Goal: Task Accomplishment & Management: Manage account settings

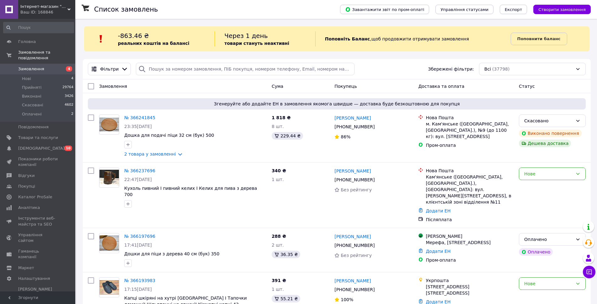
click at [44, 66] on span "Замовлення" at bounding box center [38, 69] width 40 height 6
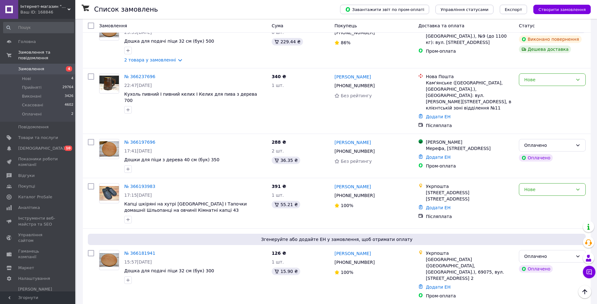
scroll to position [31, 0]
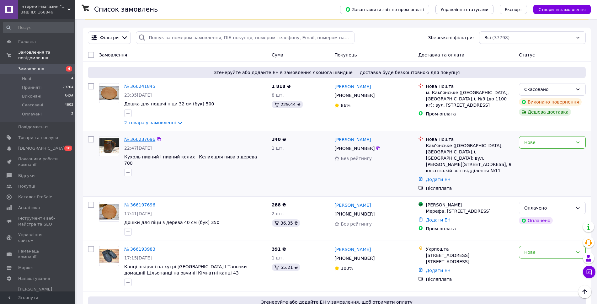
click at [139, 141] on link "№ 366237696" at bounding box center [139, 139] width 31 height 5
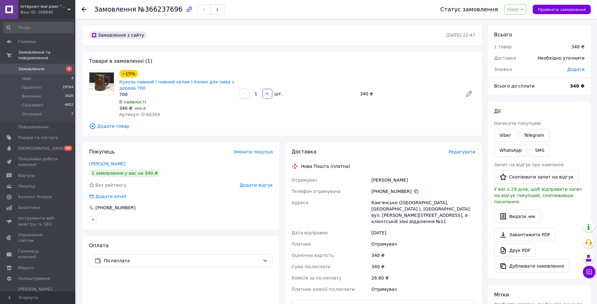
click at [517, 7] on span "Нове" at bounding box center [512, 9] width 11 height 5
click at [522, 24] on li "Прийнято" at bounding box center [518, 21] width 29 height 9
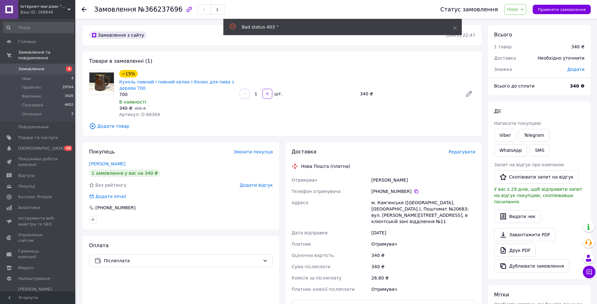
click at [467, 151] on span "Редагувати" at bounding box center [461, 151] width 27 height 5
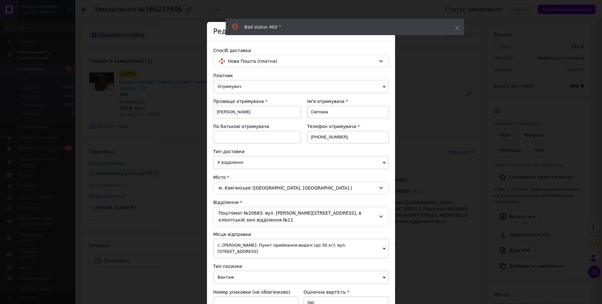
scroll to position [63, 0]
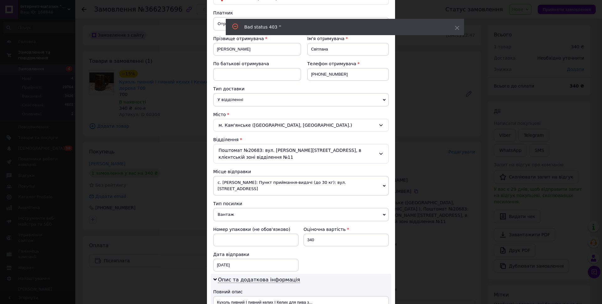
click at [262, 183] on span "с. [PERSON_NAME]: Пункт приймання-видачі (до 30 кг): вул. [STREET_ADDRESS]" at bounding box center [301, 185] width 176 height 19
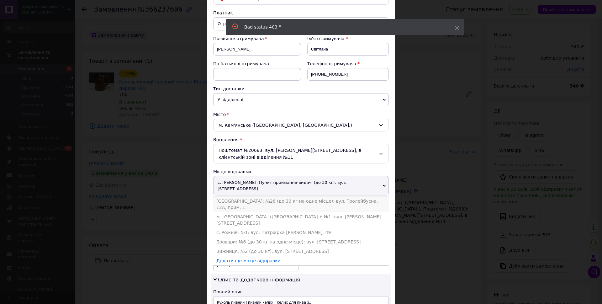
click at [256, 196] on li "[GEOGRAPHIC_DATA]: №26 (до 30 кг на одне місце): вул. Тролейбусна, 12А, прим. 1" at bounding box center [301, 204] width 176 height 16
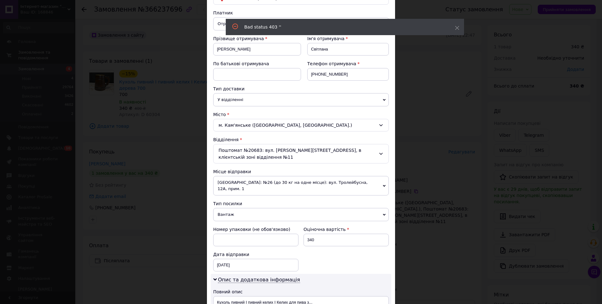
scroll to position [252, 0]
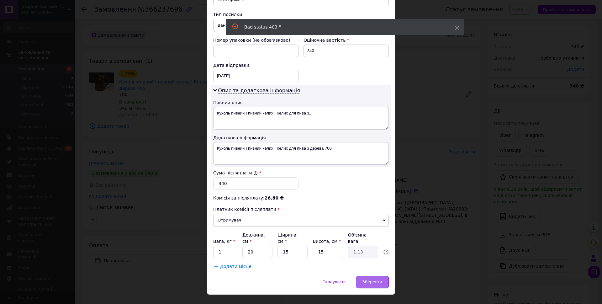
click at [379, 279] on span "Зберегти" at bounding box center [373, 281] width 20 height 5
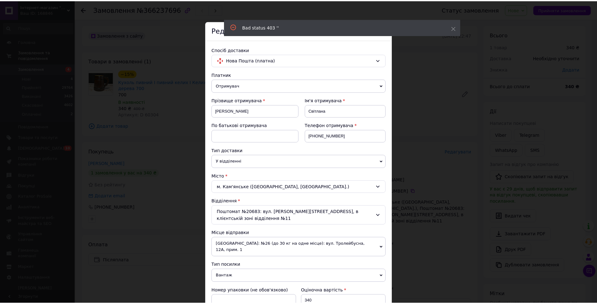
scroll to position [0, 0]
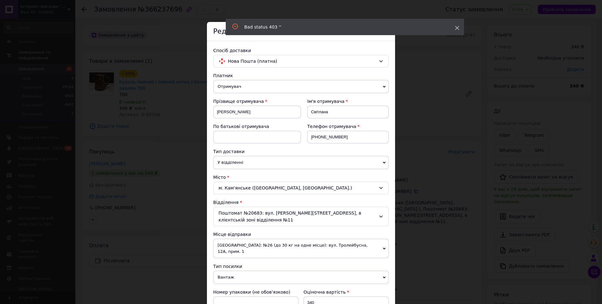
click at [459, 25] on span at bounding box center [457, 28] width 4 height 6
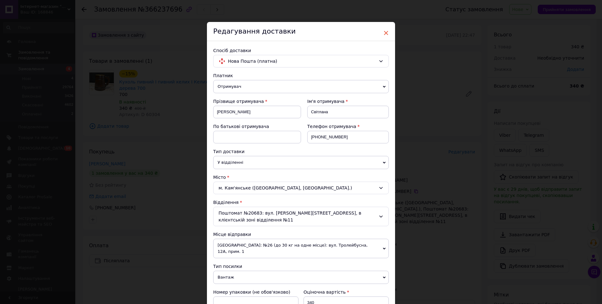
click at [387, 33] on span "×" at bounding box center [386, 33] width 6 height 11
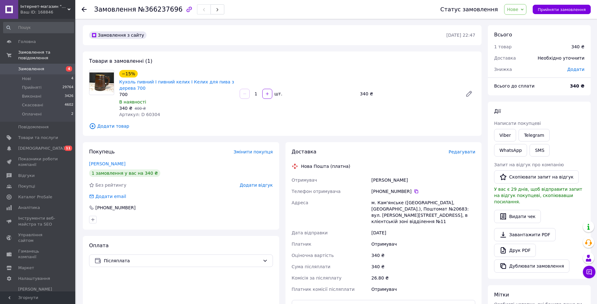
click at [518, 11] on span "Нове" at bounding box center [512, 9] width 11 height 5
click at [518, 23] on li "Прийнято" at bounding box center [518, 21] width 29 height 9
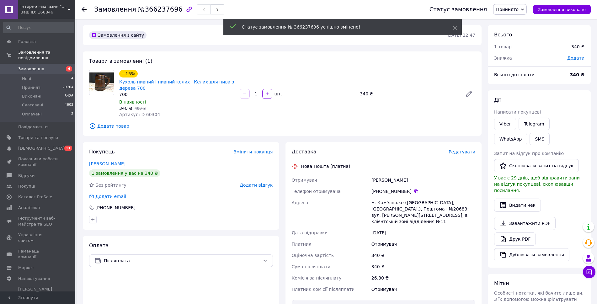
click at [459, 150] on span "Редагувати" at bounding box center [461, 151] width 27 height 5
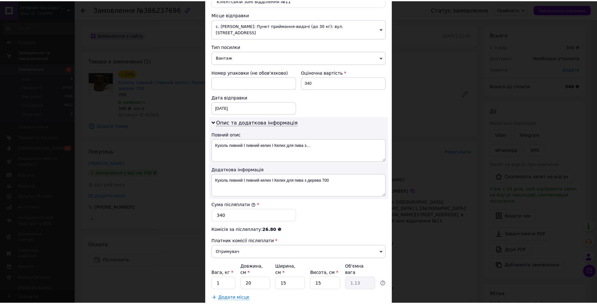
scroll to position [252, 0]
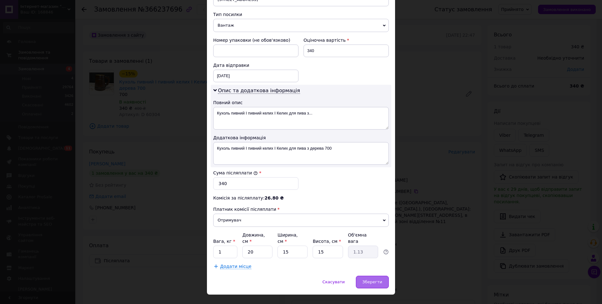
click at [378, 276] on div "Зберегти" at bounding box center [372, 282] width 33 height 13
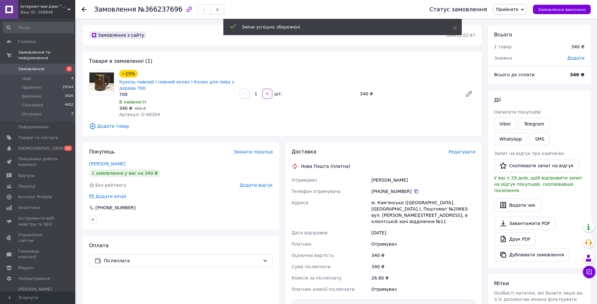
scroll to position [118, 0]
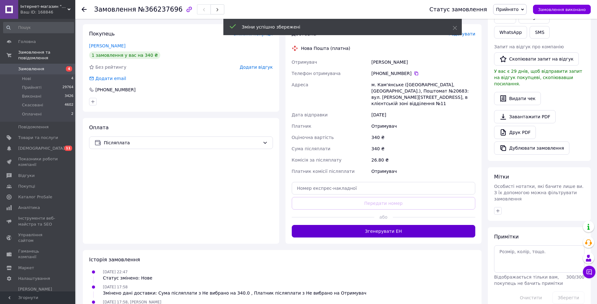
click at [388, 232] on button "Згенерувати ЕН" at bounding box center [384, 231] width 184 height 13
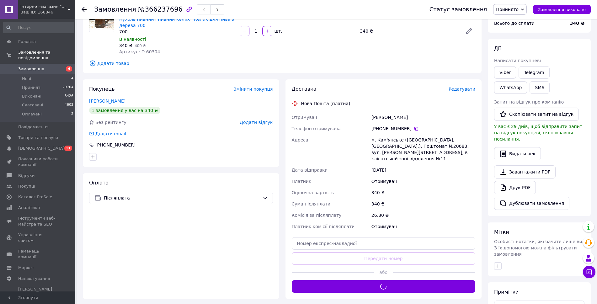
scroll to position [0, 0]
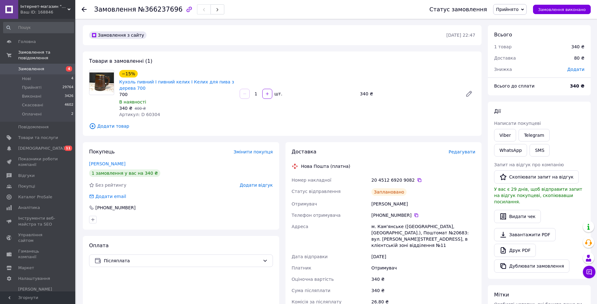
click at [417, 179] on icon at bounding box center [419, 180] width 5 height 5
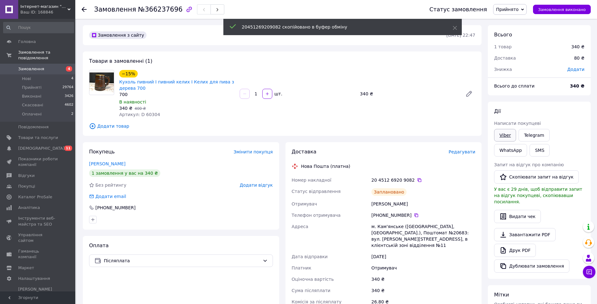
click at [513, 135] on link "Viber" at bounding box center [505, 135] width 22 height 13
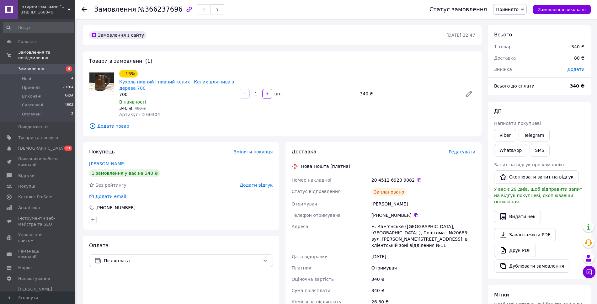
click at [40, 66] on span "Замовлення" at bounding box center [31, 69] width 26 height 6
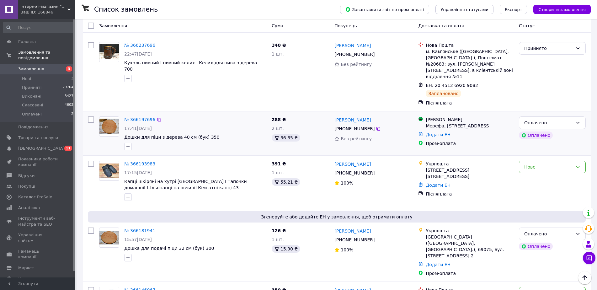
scroll to position [188, 0]
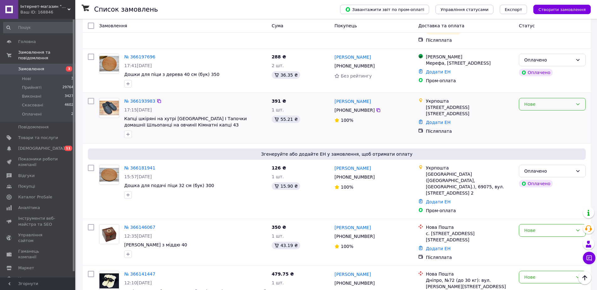
click at [568, 101] on div "Нове" at bounding box center [548, 104] width 49 height 7
click at [549, 115] on li "Прийнято" at bounding box center [552, 111] width 66 height 11
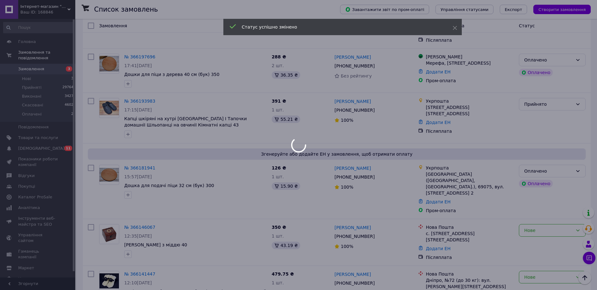
scroll to position [251, 0]
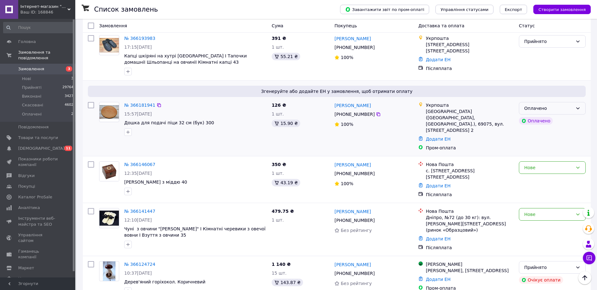
click at [575, 102] on div "Оплачено" at bounding box center [552, 108] width 67 height 13
click at [550, 116] on li "Прийнято" at bounding box center [552, 115] width 66 height 11
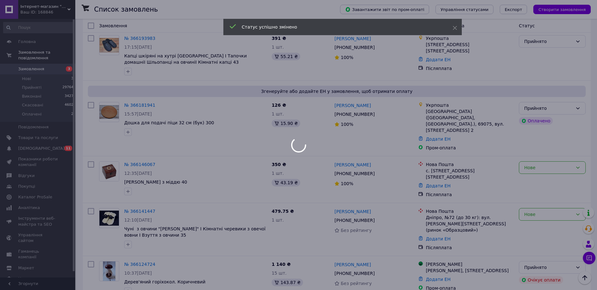
scroll to position [314, 0]
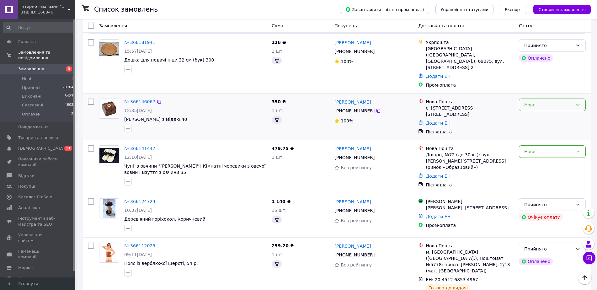
click at [525, 101] on div "Нове" at bounding box center [548, 104] width 49 height 7
click at [526, 100] on li "Прийнято" at bounding box center [552, 99] width 66 height 11
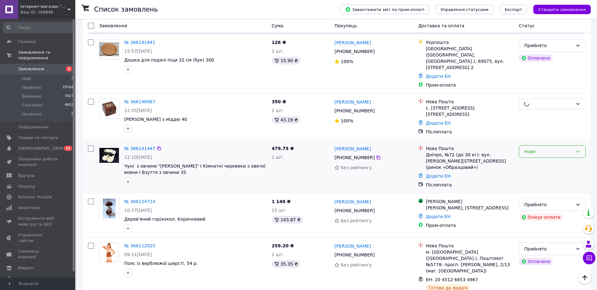
click at [538, 148] on div "Нове" at bounding box center [548, 151] width 49 height 7
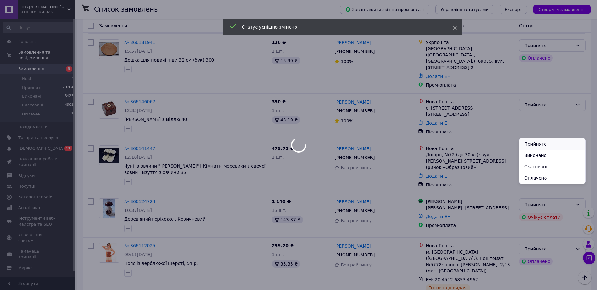
click at [533, 147] on li "Прийнято" at bounding box center [552, 143] width 66 height 11
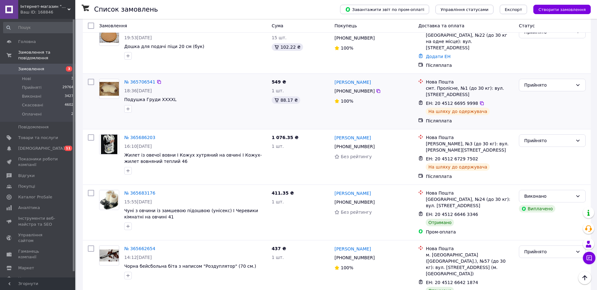
scroll to position [2164, 0]
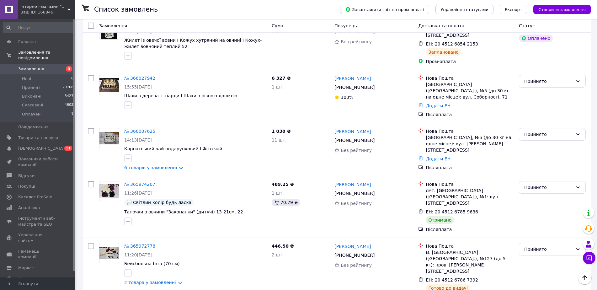
scroll to position [847, 0]
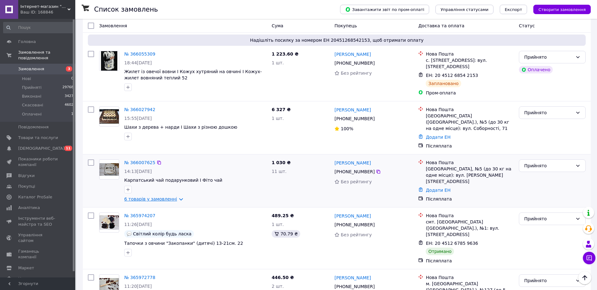
click at [173, 196] on link "6 товарів у замовленні" at bounding box center [150, 198] width 53 height 5
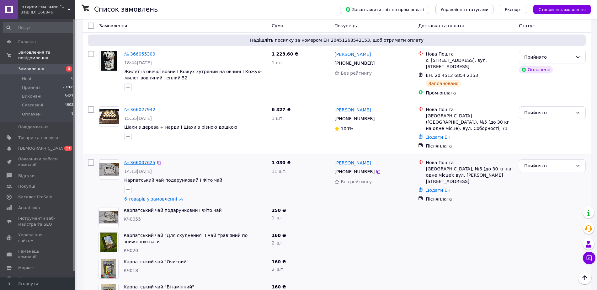
click at [135, 160] on link "№ 366007625" at bounding box center [139, 162] width 31 height 5
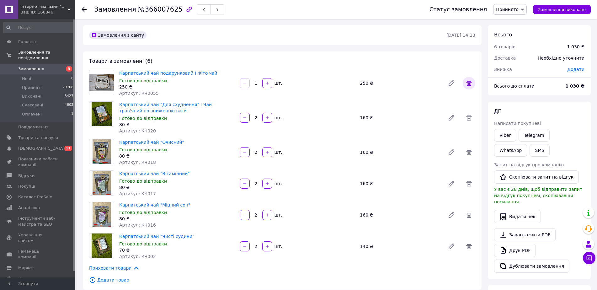
click at [469, 80] on icon at bounding box center [469, 83] width 8 height 8
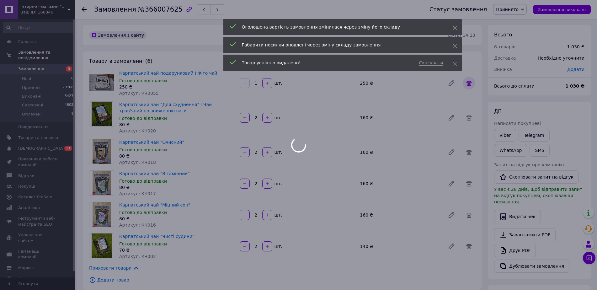
type input "2"
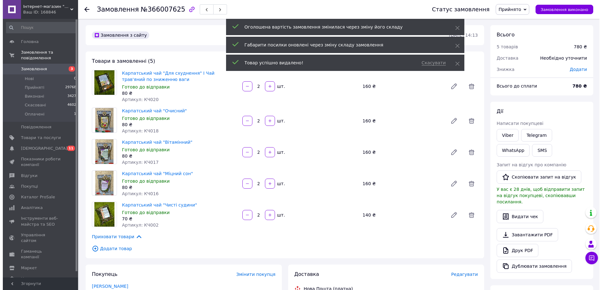
scroll to position [125, 0]
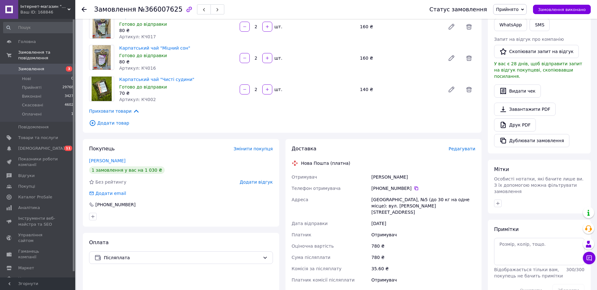
click at [467, 150] on span "Редагувати" at bounding box center [461, 148] width 27 height 5
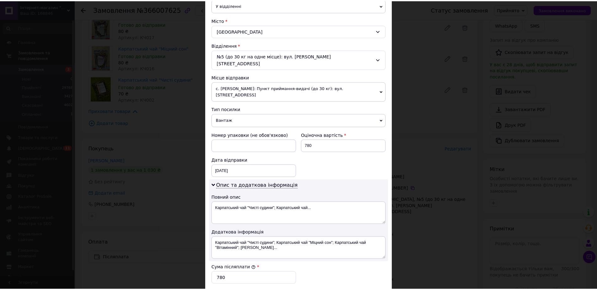
scroll to position [259, 0]
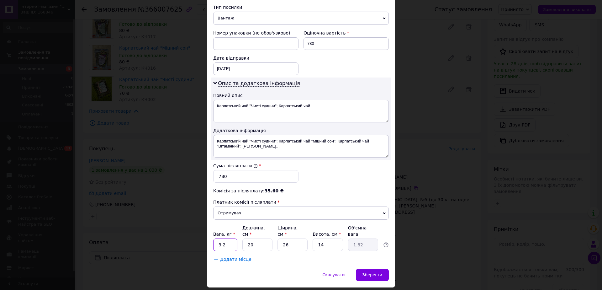
click at [229, 238] on input "3.2" at bounding box center [225, 244] width 24 height 13
type input "3"
type input "1"
type input "20"
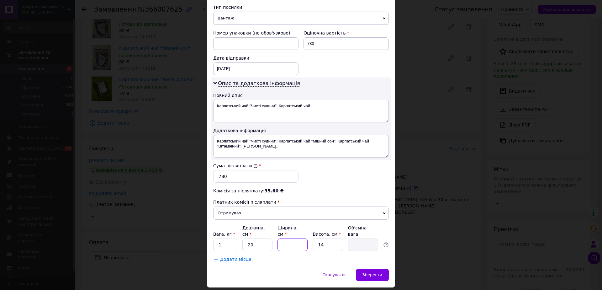
type input "2"
type input "0.14"
type input "20"
type input "1.4"
type input "20"
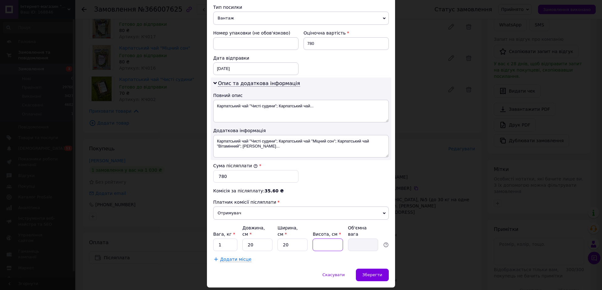
type input "2"
type input "0.2"
type input "20"
type input "2"
type input "20"
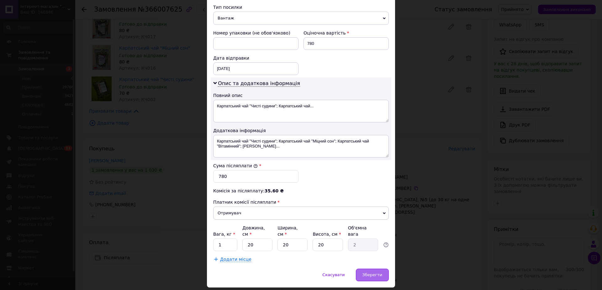
click at [380, 272] on span "Зберегти" at bounding box center [373, 274] width 20 height 5
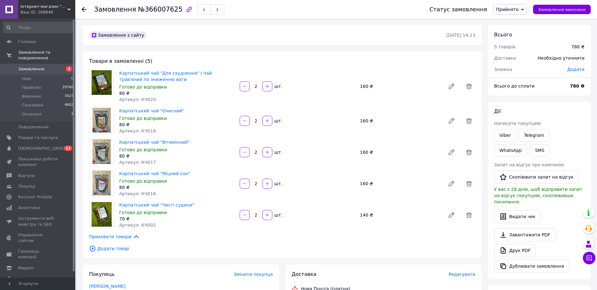
scroll to position [310, 0]
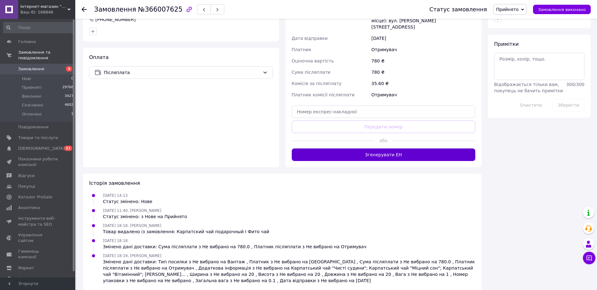
click at [397, 148] on button "Згенерувати ЕН" at bounding box center [384, 154] width 184 height 13
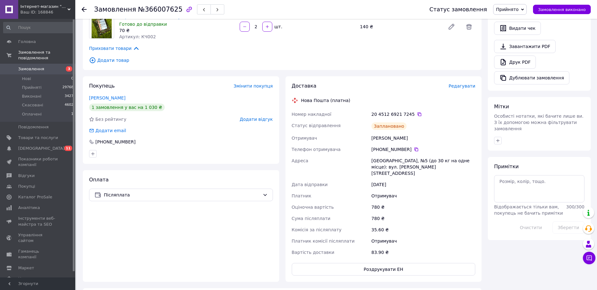
scroll to position [0, 0]
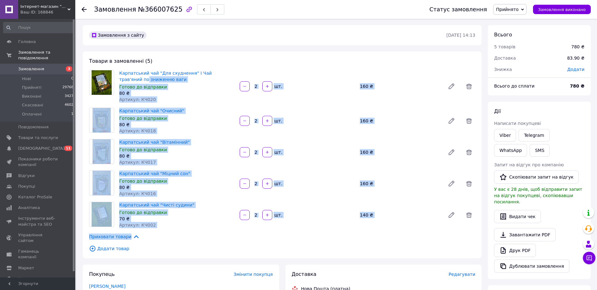
drag, startPoint x: 236, startPoint y: 68, endPoint x: 292, endPoint y: 234, distance: 175.1
click at [292, 234] on div "Товари в замовленні (5) Карпатський чай "Для схуднення" I Чай трав'яний по зниж…" at bounding box center [282, 154] width 399 height 207
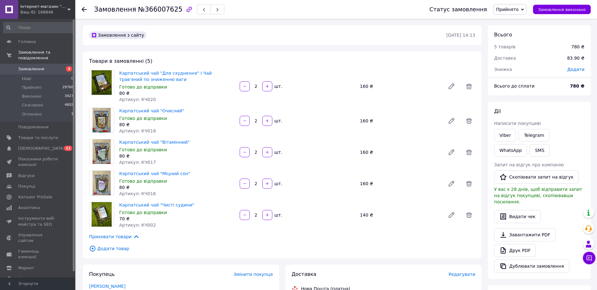
click at [295, 234] on div "Приховати товари" at bounding box center [282, 236] width 386 height 7
